Goal: Book appointment/travel/reservation

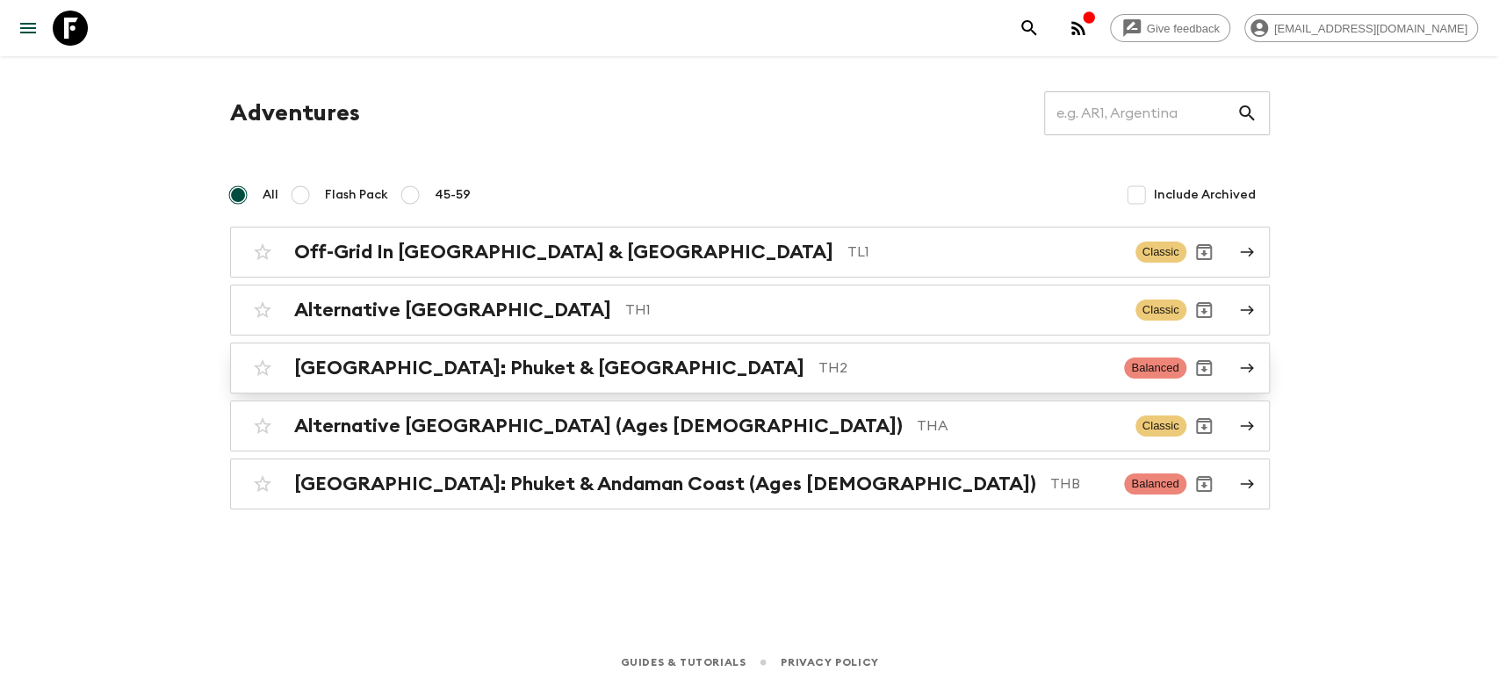
click at [480, 372] on h2 "[GEOGRAPHIC_DATA]: Phuket & [GEOGRAPHIC_DATA]" at bounding box center [549, 367] width 510 height 23
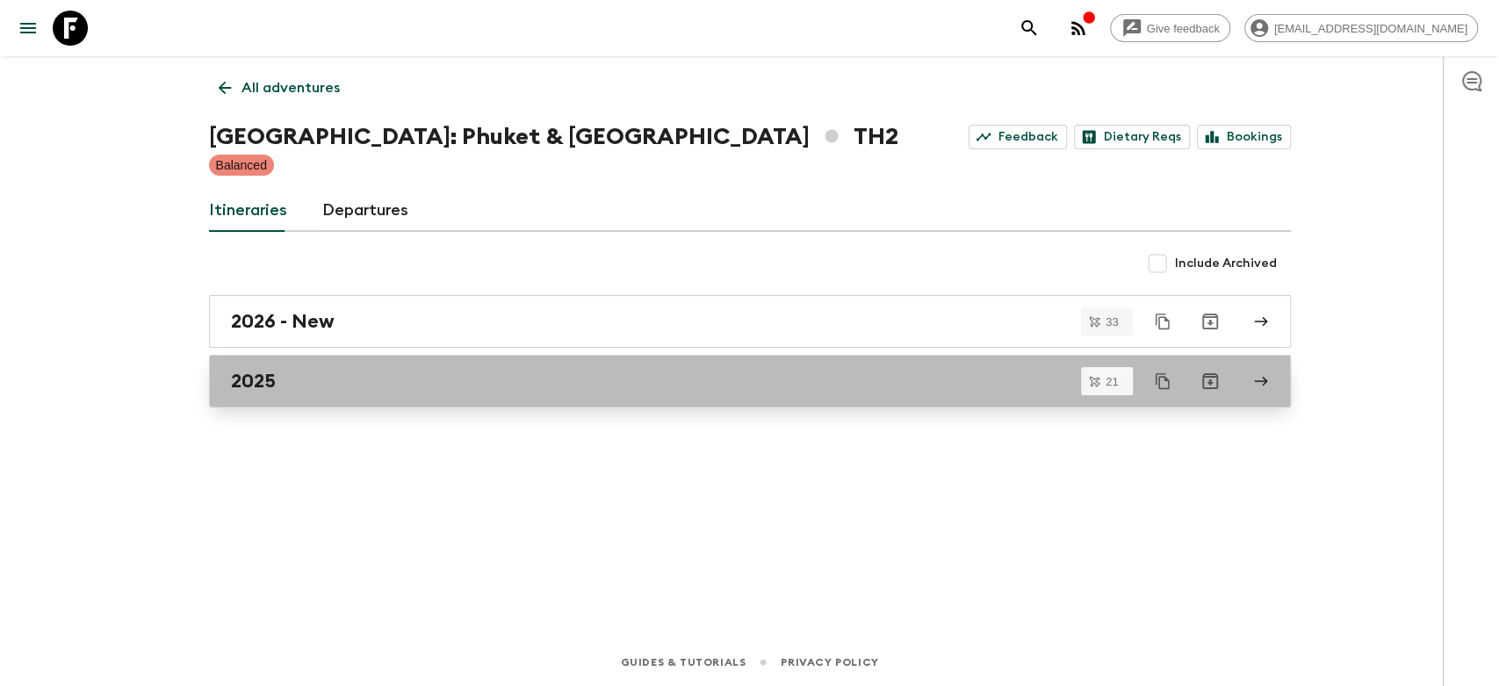
click at [345, 394] on link "2025" at bounding box center [750, 381] width 1082 height 53
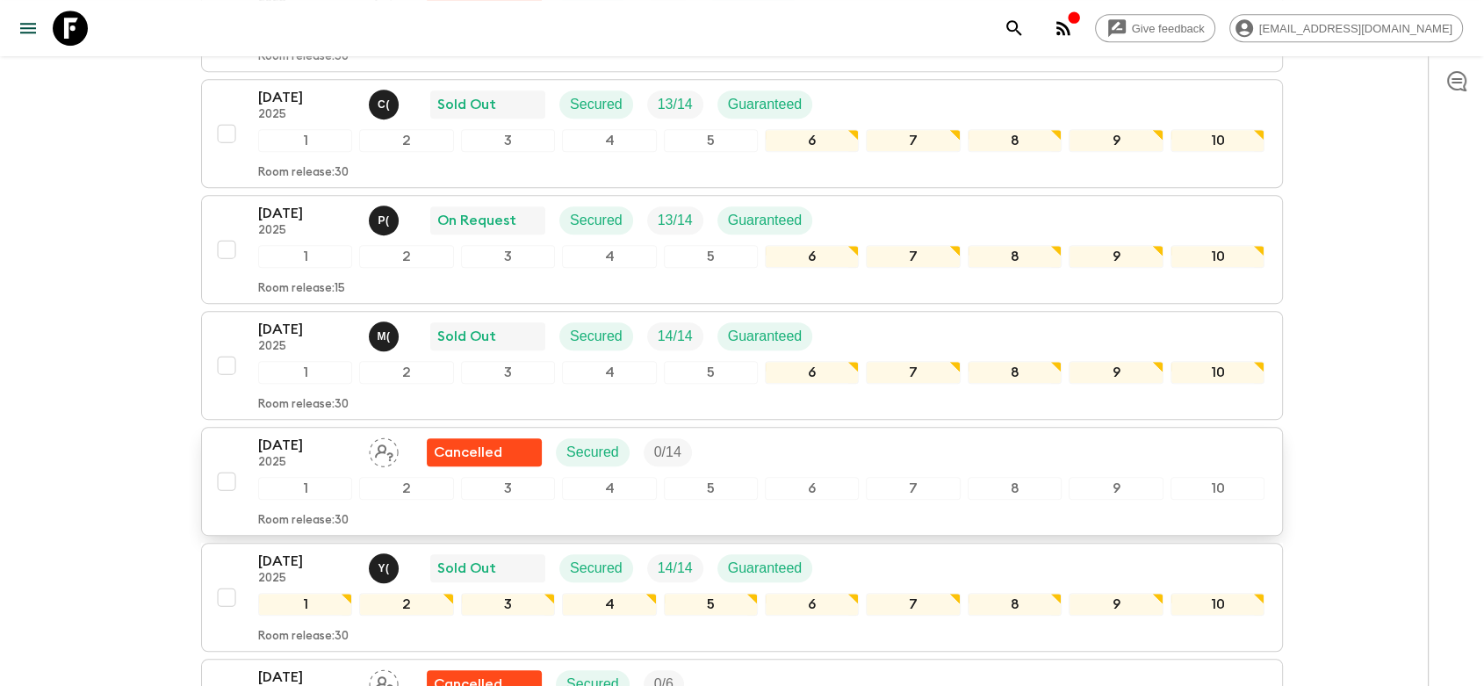
scroll to position [975, 0]
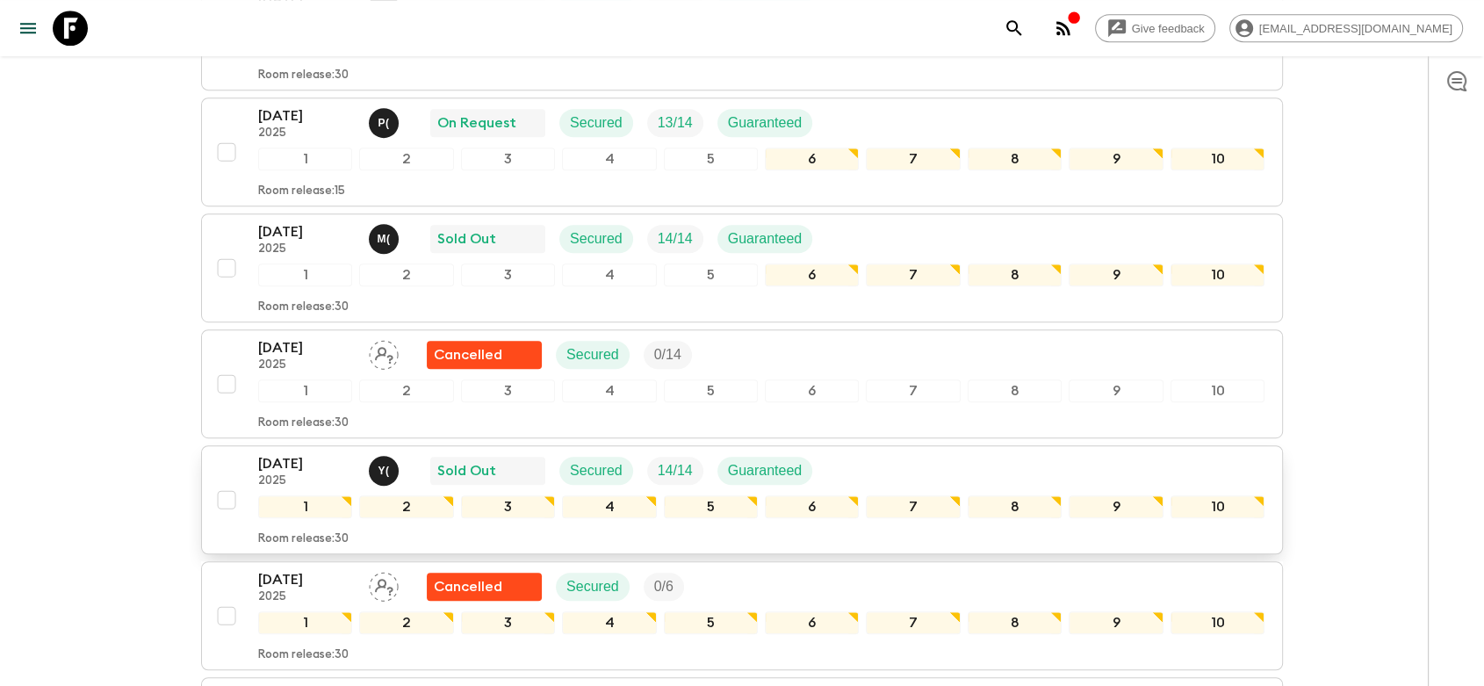
click at [900, 453] on div "[DATE] 2025 Y ( Sold Out Secured 14 / 14 Guaranteed" at bounding box center [761, 470] width 1006 height 35
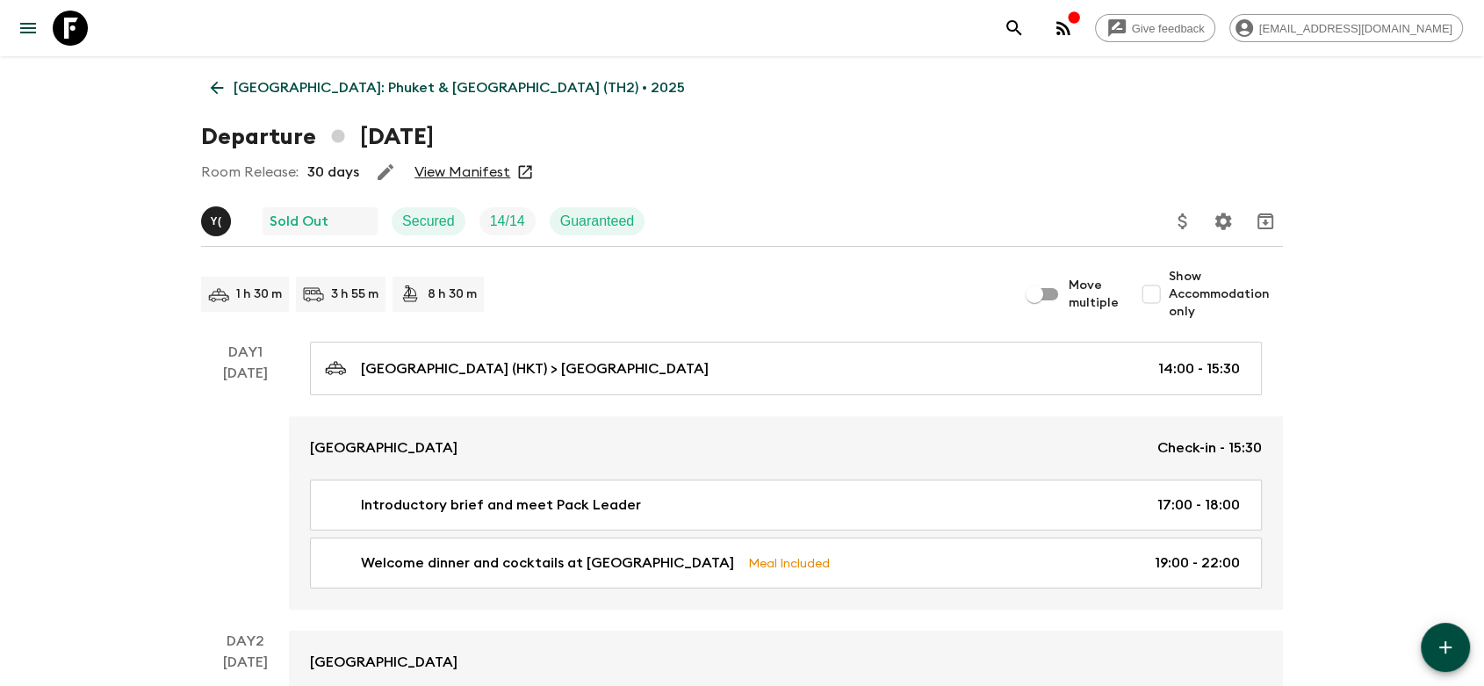
click at [470, 168] on link "View Manifest" at bounding box center [462, 172] width 96 height 18
